Goal: Ask a question

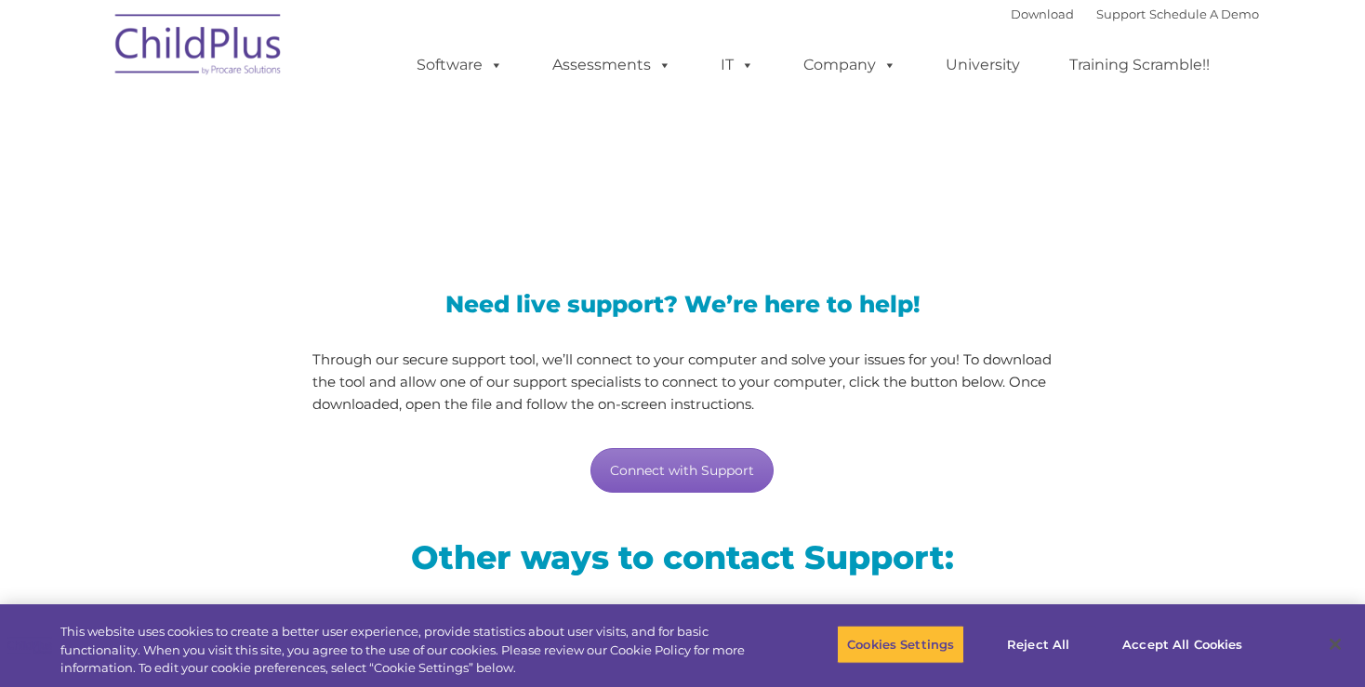
click at [643, 473] on link "Connect with Support" at bounding box center [681, 470] width 183 height 45
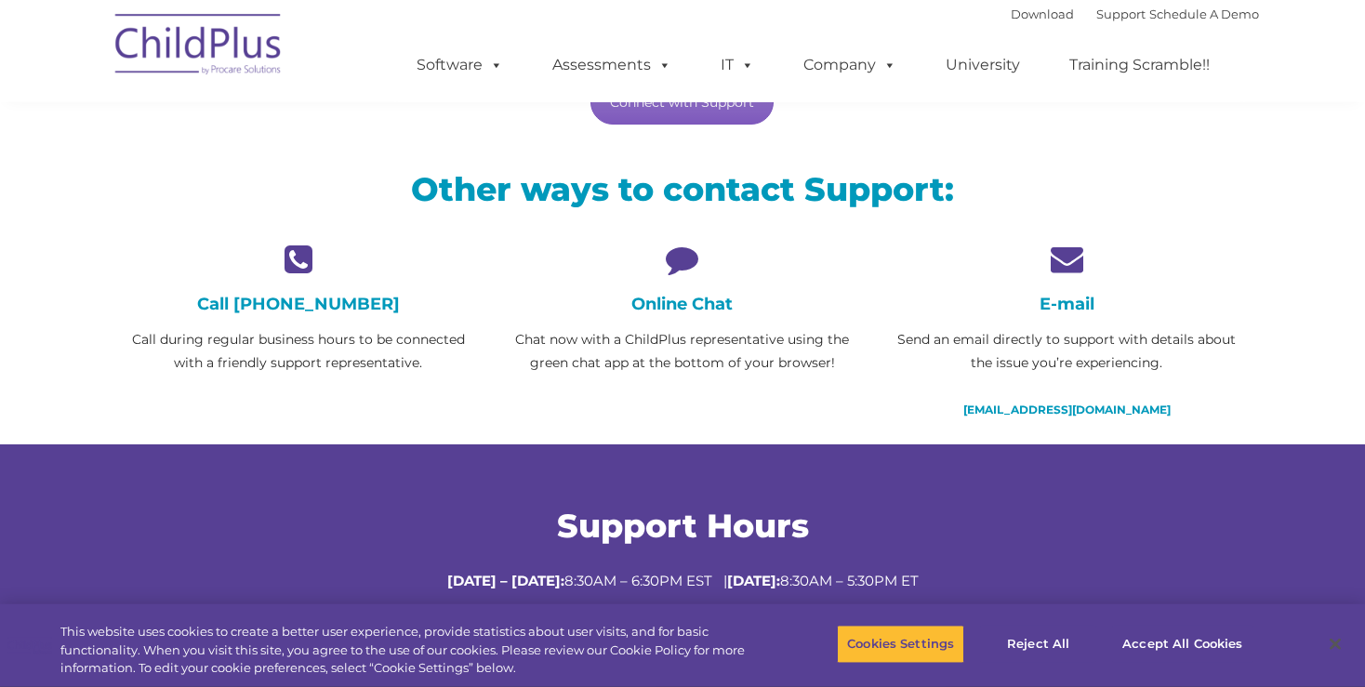
scroll to position [309, 0]
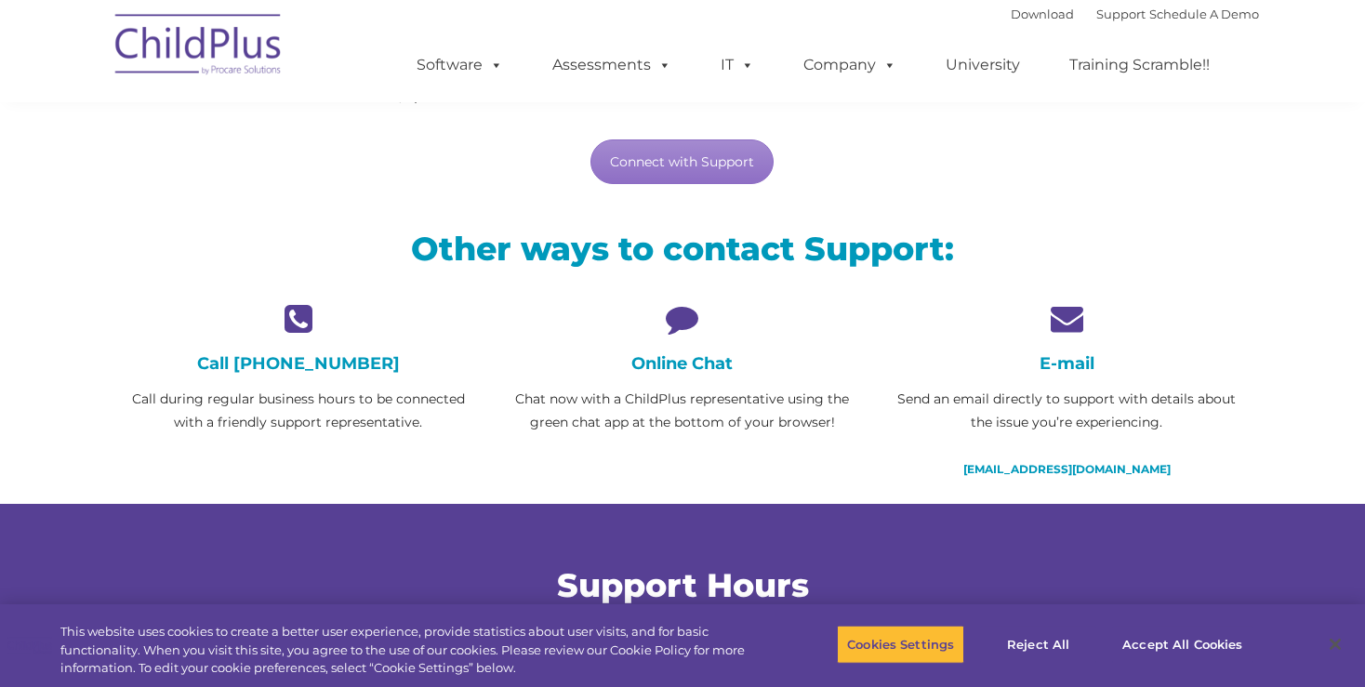
click at [682, 326] on icon at bounding box center [682, 318] width 356 height 33
click at [679, 318] on icon at bounding box center [682, 318] width 356 height 33
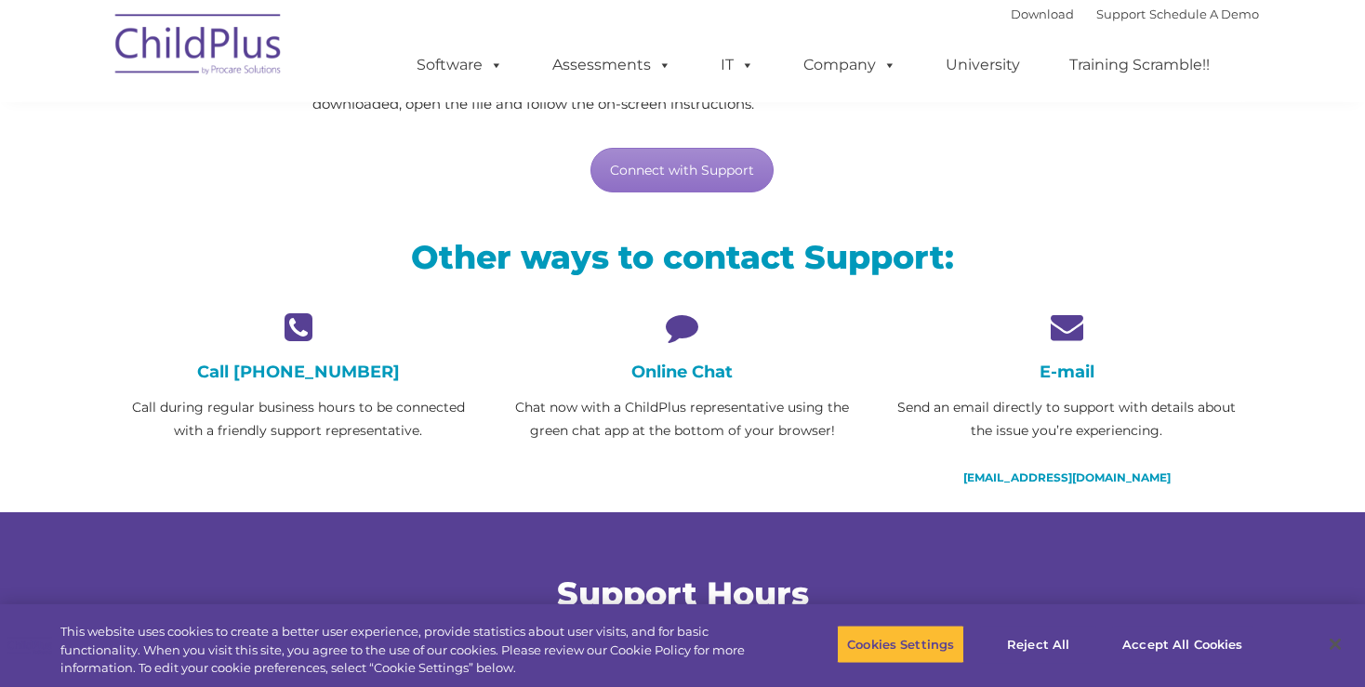
scroll to position [293, 0]
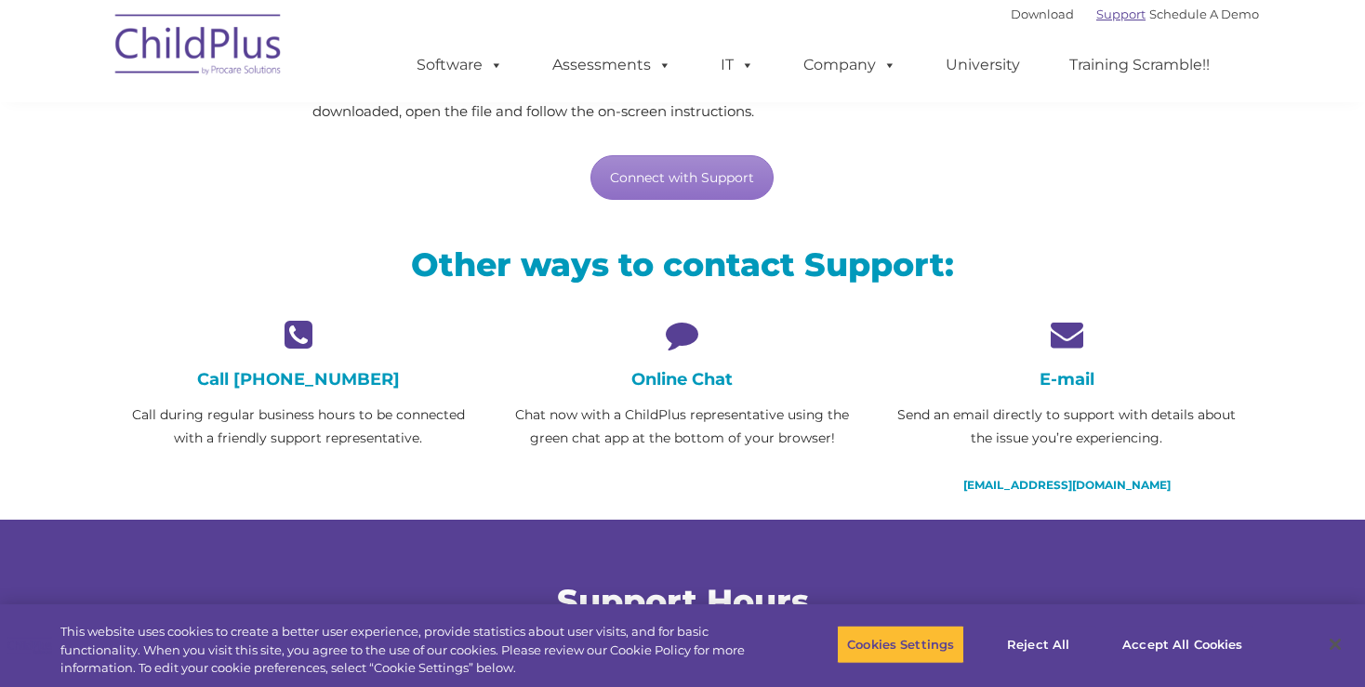
click at [1104, 19] on link "Support" at bounding box center [1120, 14] width 49 height 15
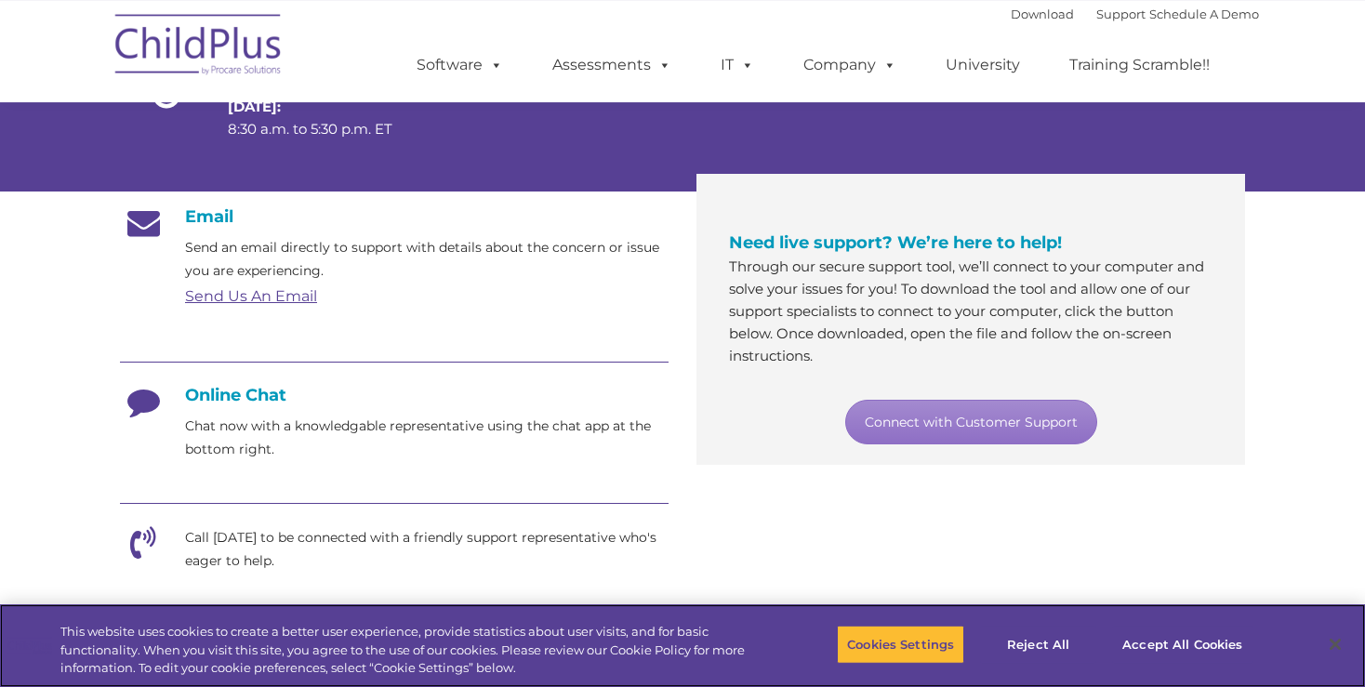
scroll to position [294, 0]
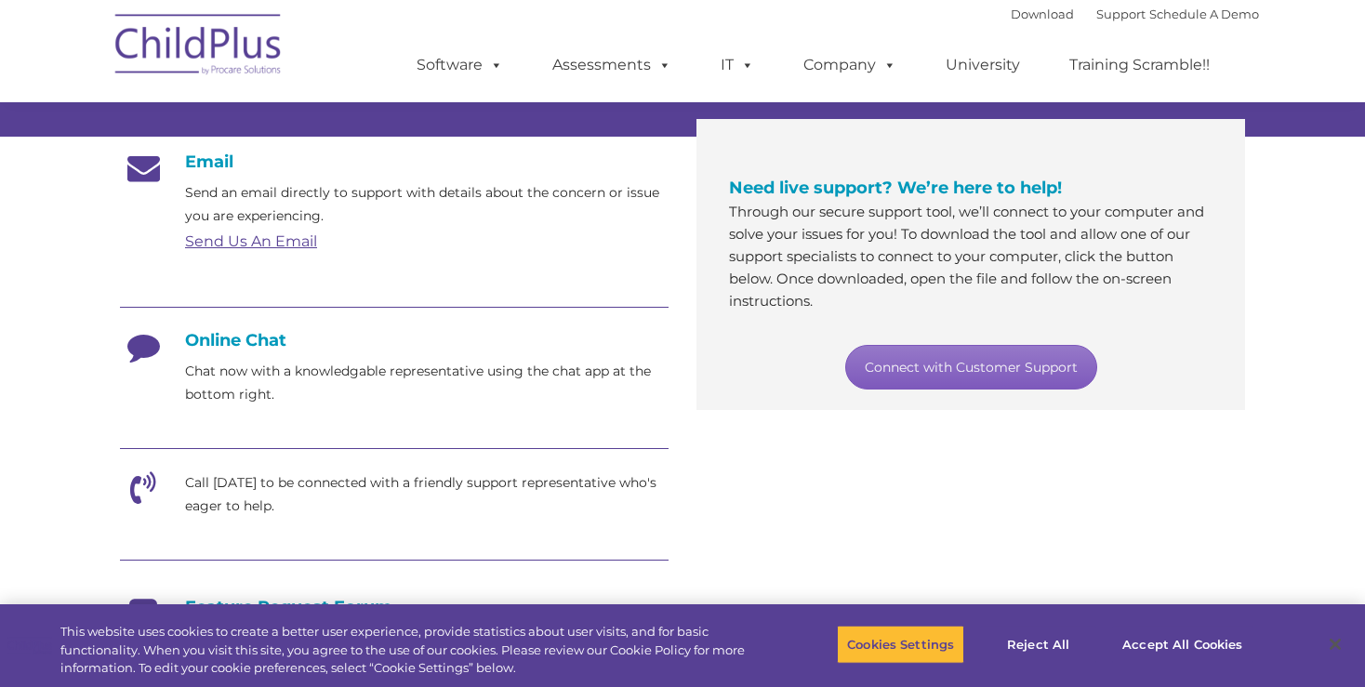
click at [970, 360] on link "Connect with Customer Support" at bounding box center [971, 367] width 252 height 45
